Goal: Check status

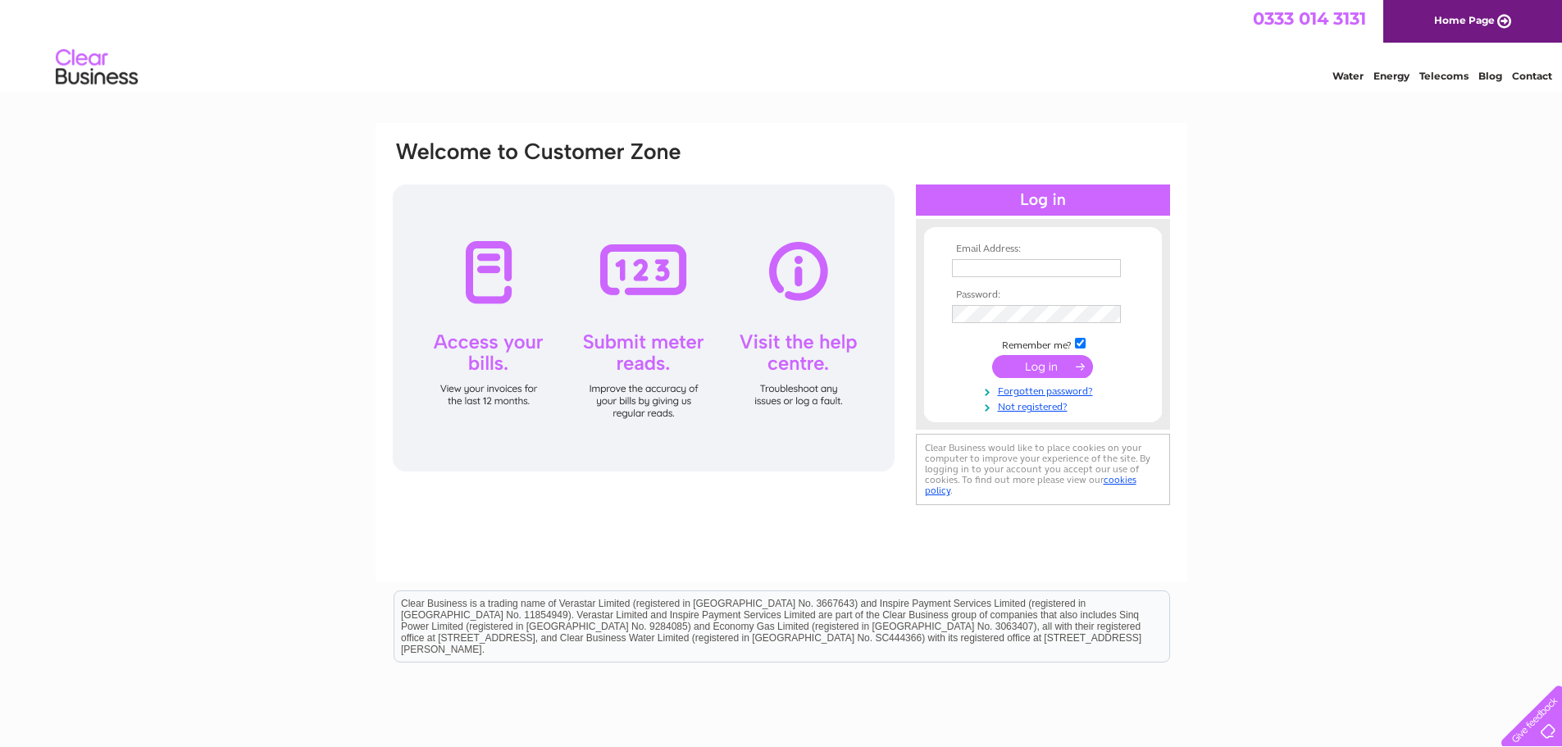
type input "tom.arthur.msp@parliament.scot"
click at [1052, 360] on input "submit" at bounding box center [1042, 366] width 101 height 23
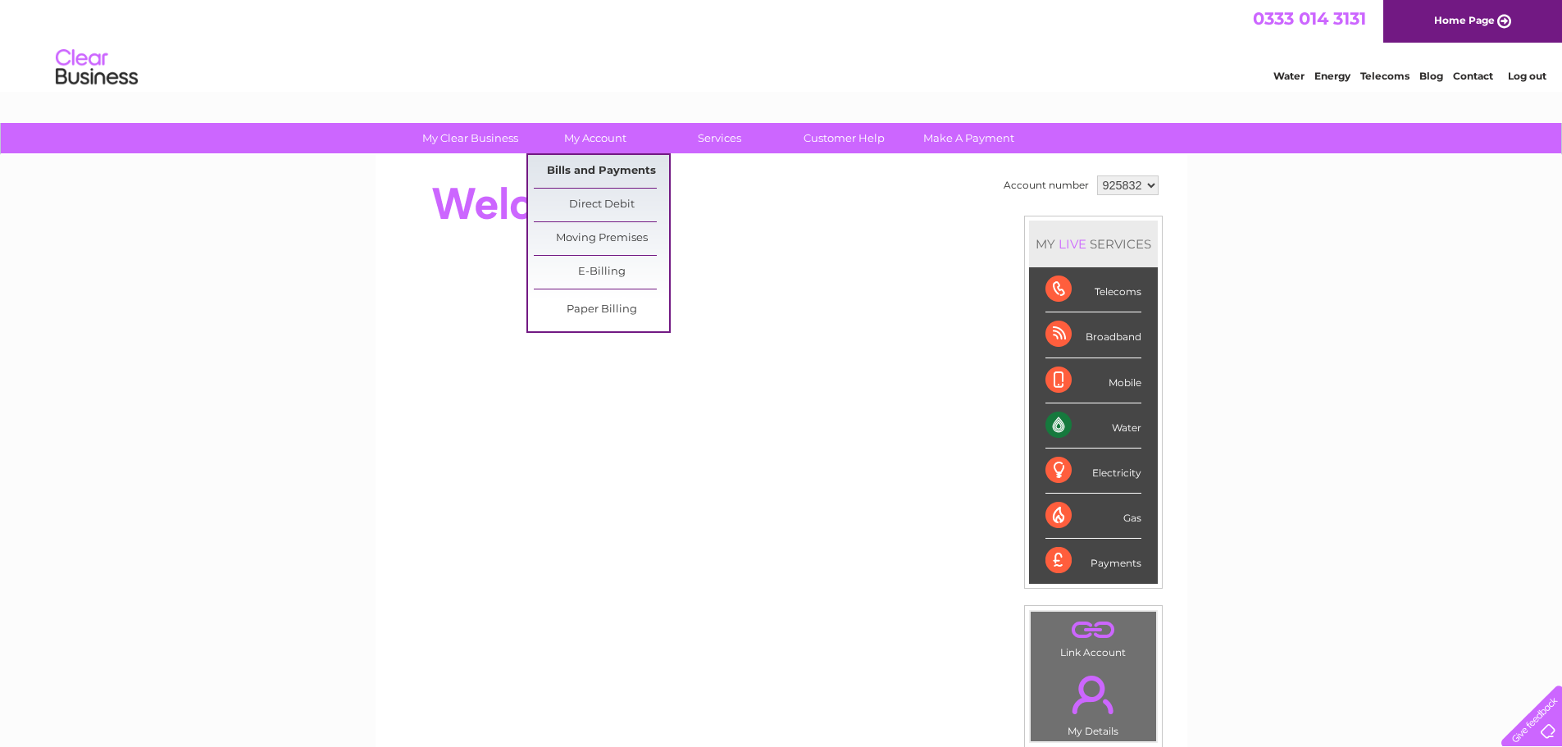
click at [605, 167] on link "Bills and Payments" at bounding box center [601, 171] width 135 height 33
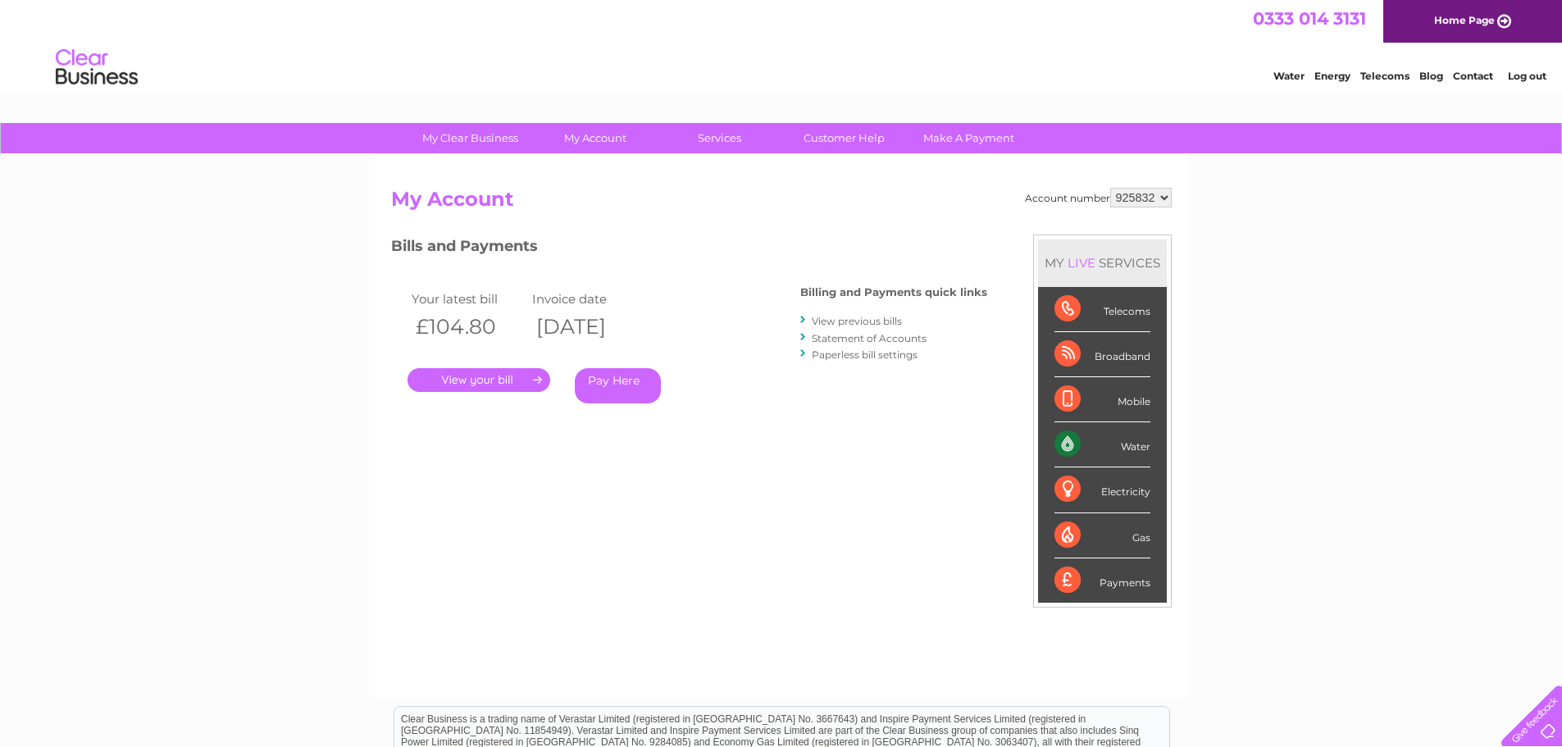
click at [471, 378] on link "." at bounding box center [479, 380] width 143 height 24
